Goal: Check status: Check status

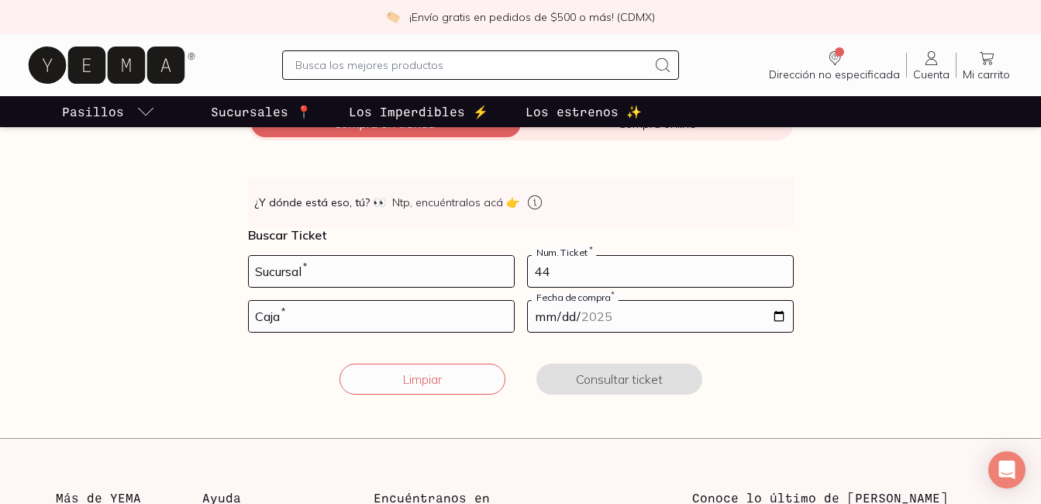
type input "44"
click at [452, 289] on form "Sucursal * 44 Num. Ticket * Caja * Fecha de compra * Limpiar Consultar ticket" at bounding box center [521, 334] width 546 height 158
click at [451, 278] on input "number" at bounding box center [381, 271] width 265 height 31
type input "1994"
click at [413, 327] on input "number" at bounding box center [381, 316] width 265 height 31
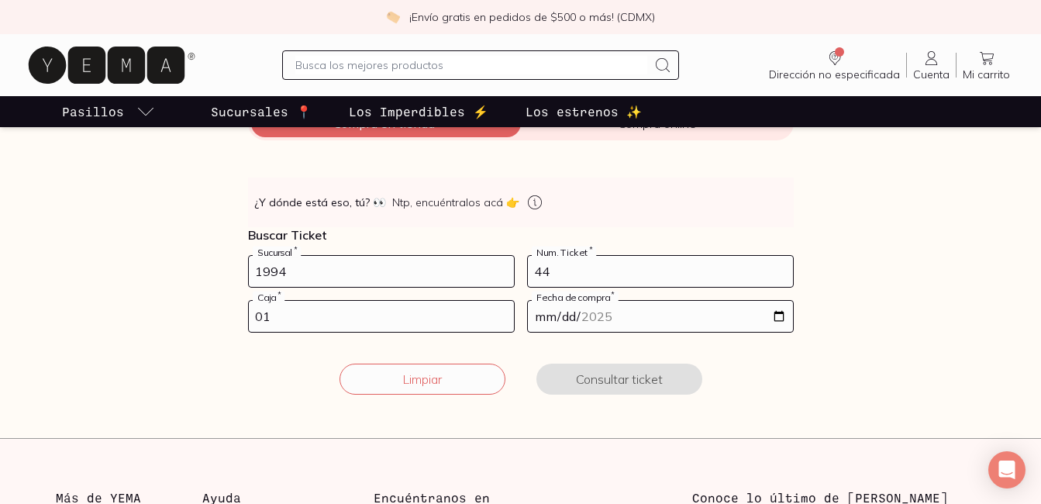
type input "01"
click at [575, 318] on input "date" at bounding box center [660, 316] width 265 height 31
click at [775, 324] on input "date" at bounding box center [660, 316] width 265 height 31
type input "[DATE]"
click at [659, 399] on form "1994 Sucursal * 44 Num. Ticket * 01 Caja * [DATE] Fecha de compra * Limpiar Con…" at bounding box center [521, 334] width 546 height 158
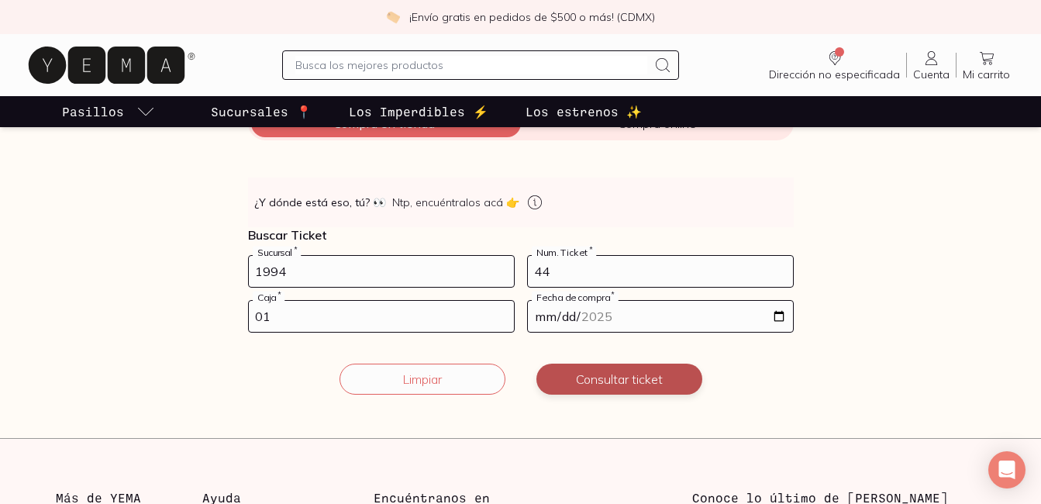
click at [660, 393] on button "Consultar ticket" at bounding box center [620, 379] width 166 height 31
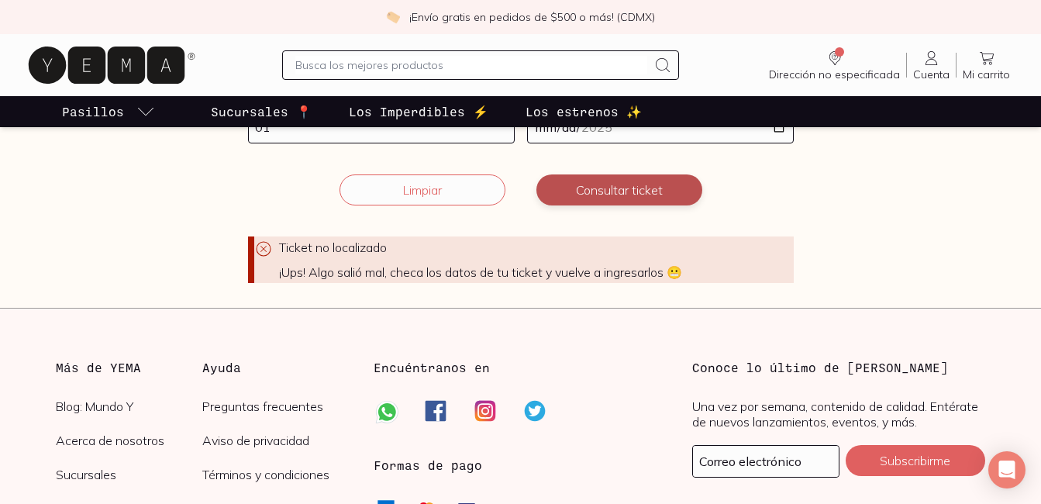
scroll to position [302, 0]
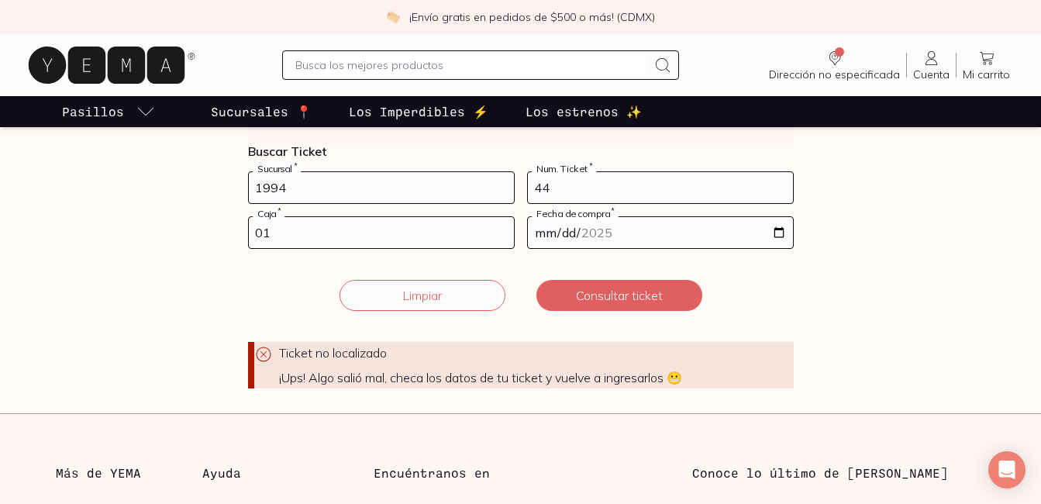
click at [375, 202] on input "1994" at bounding box center [381, 187] width 265 height 31
click at [607, 289] on button "Consultar ticket" at bounding box center [620, 295] width 166 height 31
